Goal: Task Accomplishment & Management: Complete application form

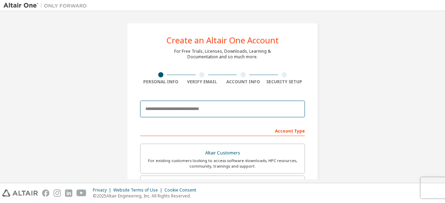
click at [215, 110] on input "email" at bounding box center [222, 109] width 165 height 17
type input "**********"
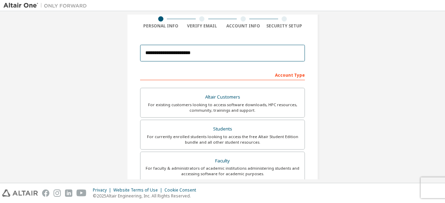
scroll to position [104, 0]
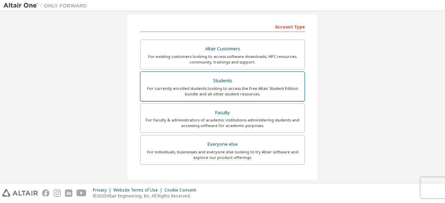
click at [256, 81] on div "Students" at bounding box center [223, 81] width 156 height 10
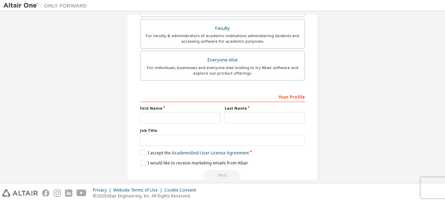
scroll to position [201, 0]
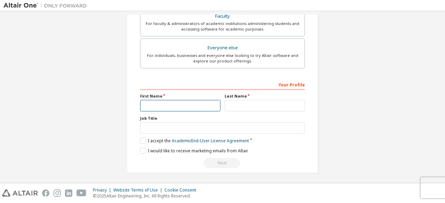
click at [190, 102] on input "text" at bounding box center [180, 105] width 80 height 11
type input "*"
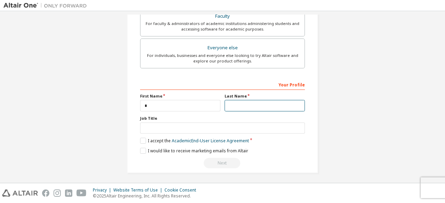
click at [238, 103] on input "text" at bounding box center [265, 105] width 80 height 11
type input "**"
click at [140, 141] on label "I accept the Academic End-User License Agreement" at bounding box center [194, 141] width 109 height 6
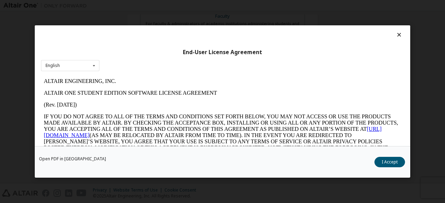
scroll to position [0, 0]
click at [399, 167] on button "I Accept" at bounding box center [390, 162] width 31 height 10
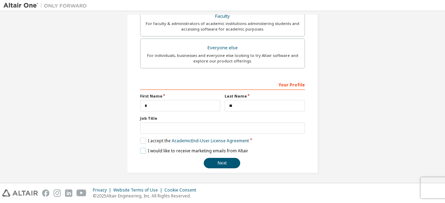
click at [141, 149] on label "I would like to receive marketing emails from Altair" at bounding box center [194, 151] width 108 height 6
click at [226, 159] on button "Next" at bounding box center [222, 163] width 37 height 10
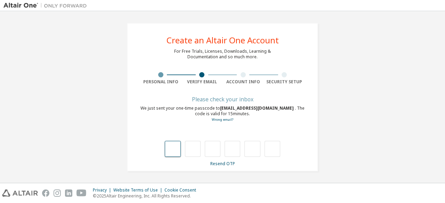
type input "*"
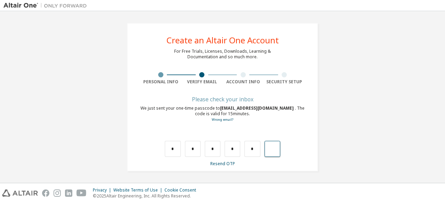
type input "*"
